Goal: Task Accomplishment & Management: Use online tool/utility

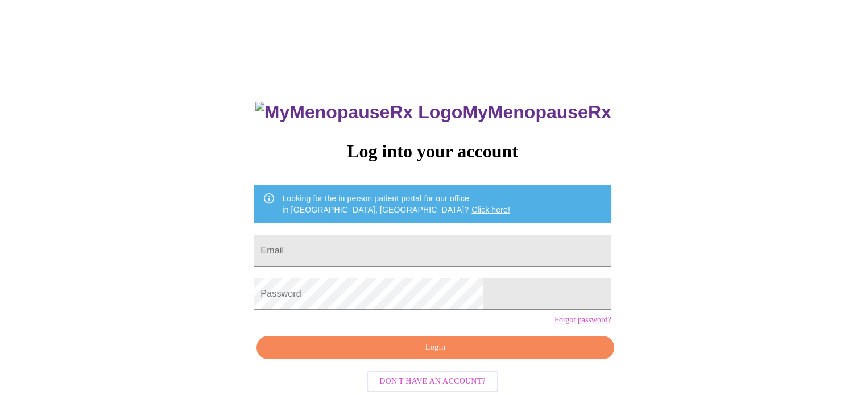
type input "[PERSON_NAME][EMAIL_ADDRESS][DOMAIN_NAME]"
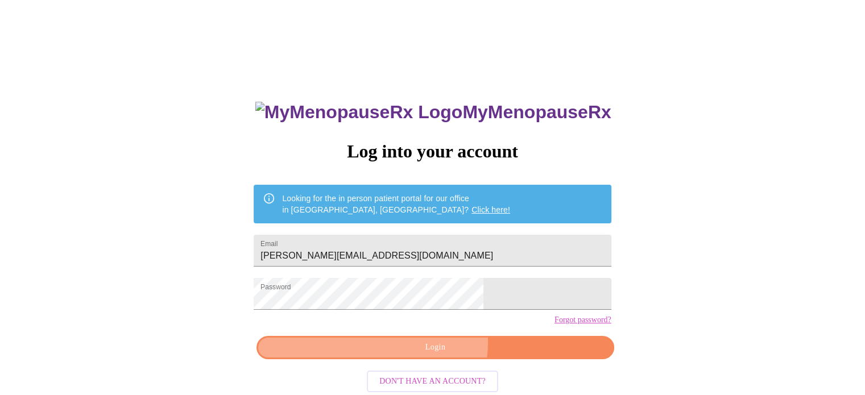
click at [423, 355] on span "Login" at bounding box center [435, 348] width 331 height 14
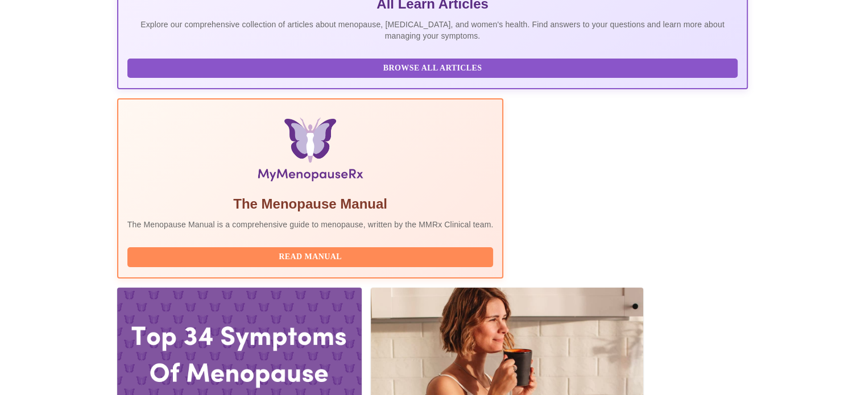
scroll to position [262, 0]
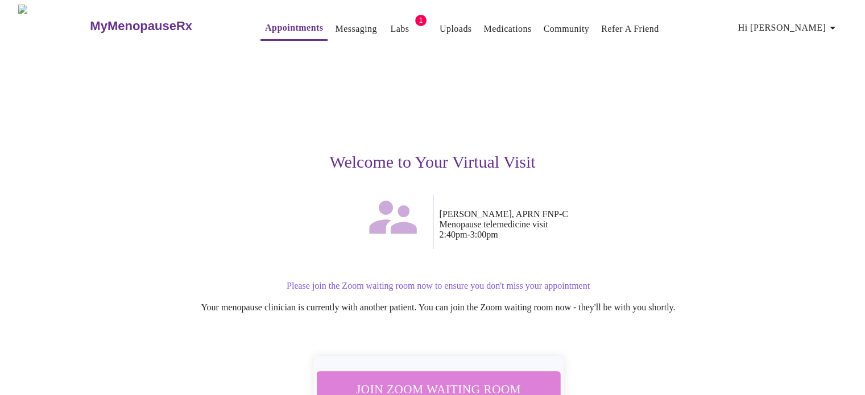
click at [474, 379] on span "Join Zoom Waiting Room" at bounding box center [438, 389] width 214 height 21
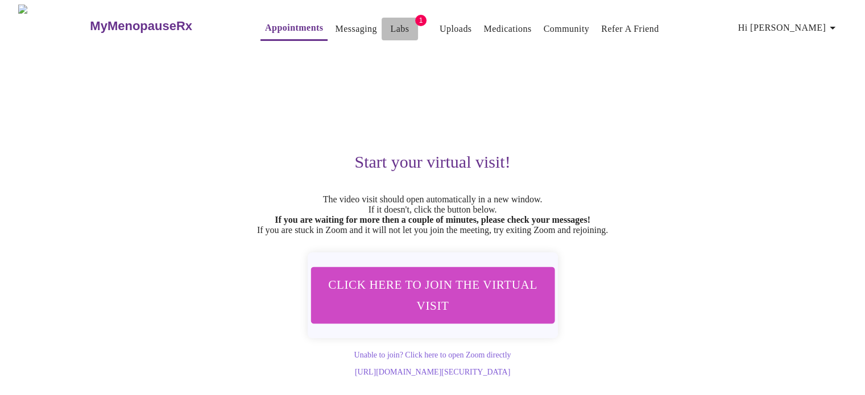
click at [390, 24] on link "Labs" at bounding box center [399, 29] width 19 height 16
